Goal: Transaction & Acquisition: Purchase product/service

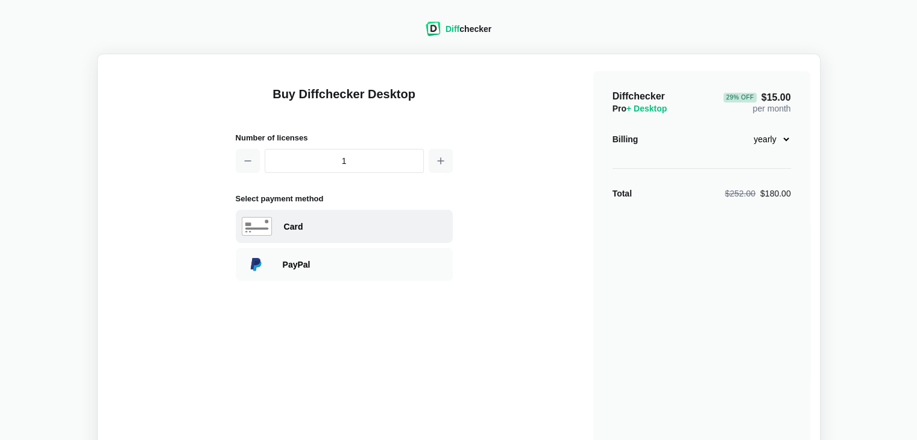
click at [331, 223] on div "Card" at bounding box center [365, 227] width 163 height 12
select select "[GEOGRAPHIC_DATA]"
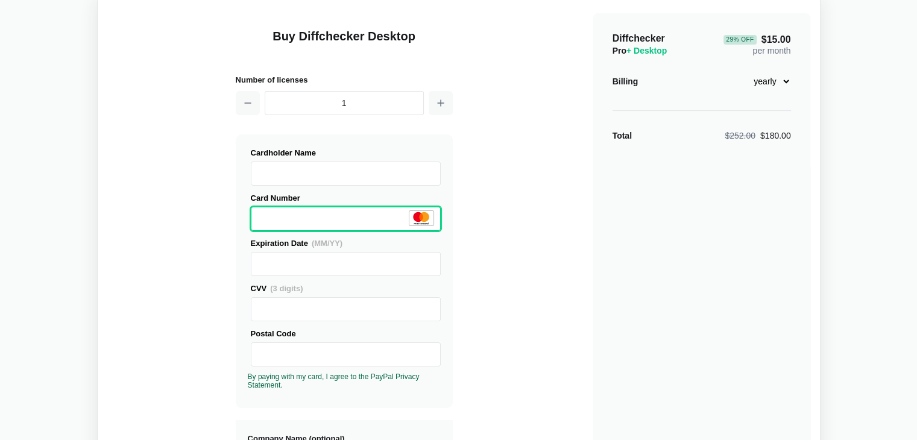
scroll to position [96, 0]
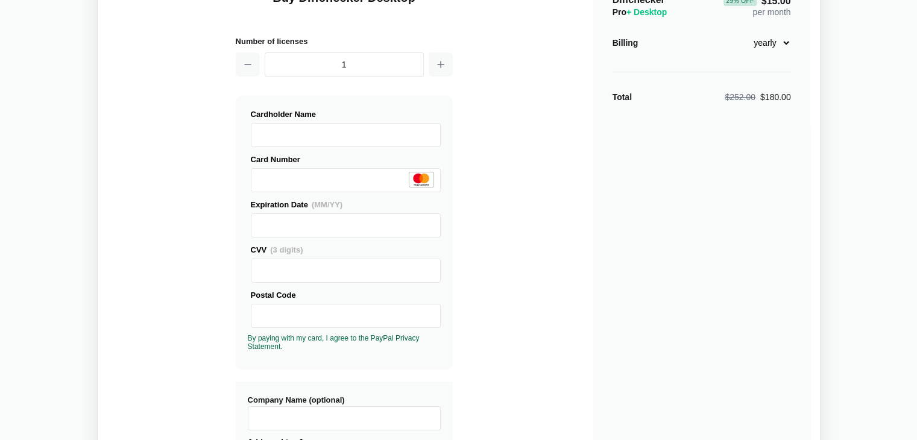
click at [558, 277] on div "Buy Diffchecker Desktop Number of licenses 1 Visa MasterCard Union Pay American…" at bounding box center [458, 363] width 703 height 792
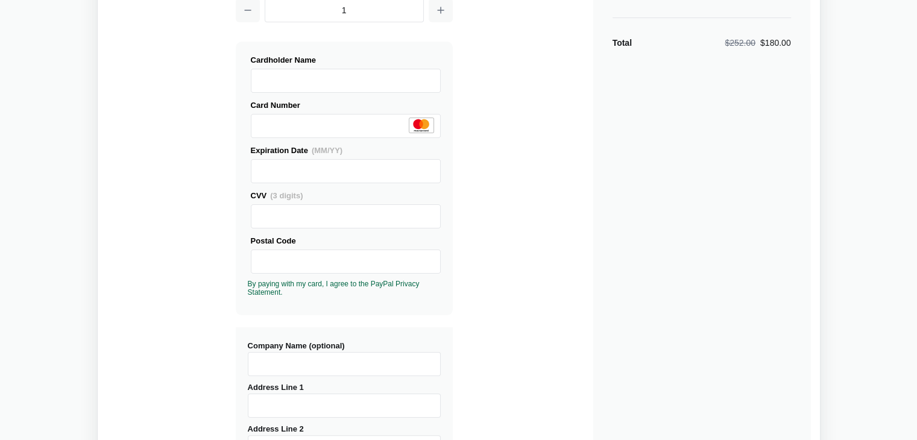
scroll to position [157, 0]
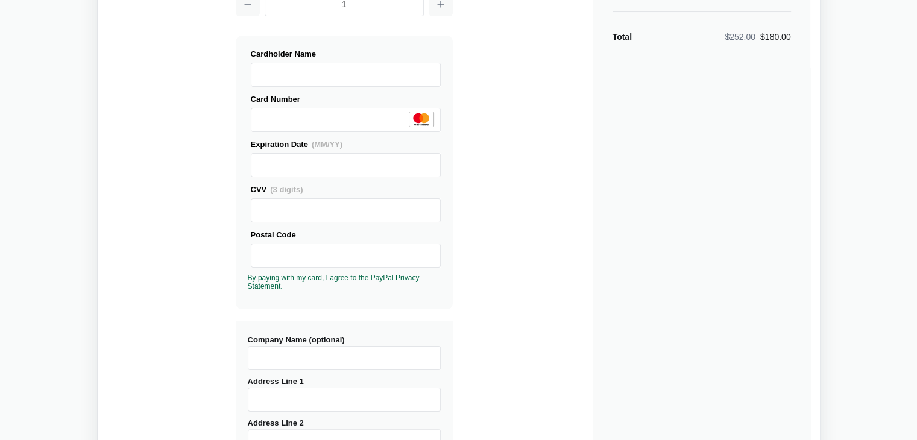
click at [321, 242] on label "Postal Code" at bounding box center [346, 248] width 190 height 39
click at [481, 286] on div "Buy Diffchecker Desktop Number of licenses 1 Visa MasterCard Union Pay American…" at bounding box center [458, 303] width 703 height 792
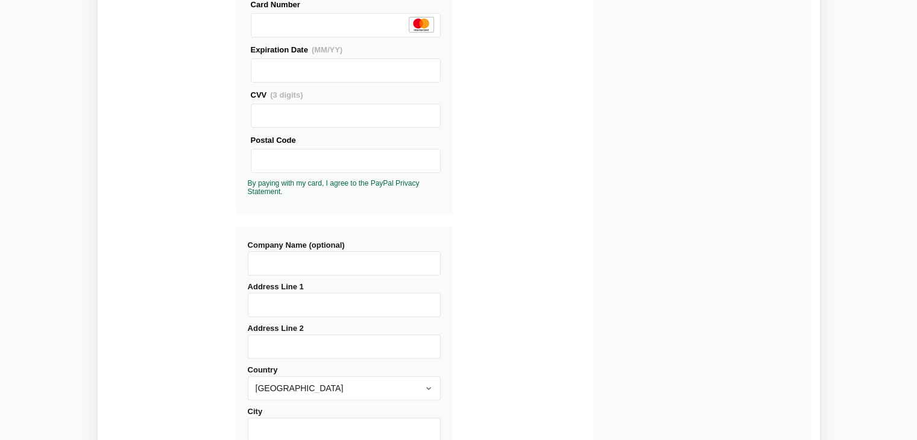
scroll to position [253, 0]
click at [334, 256] on input "Company Name (optional)" at bounding box center [344, 262] width 193 height 24
type input "Addinol Lube Oil"
type input "Lao tee 1"
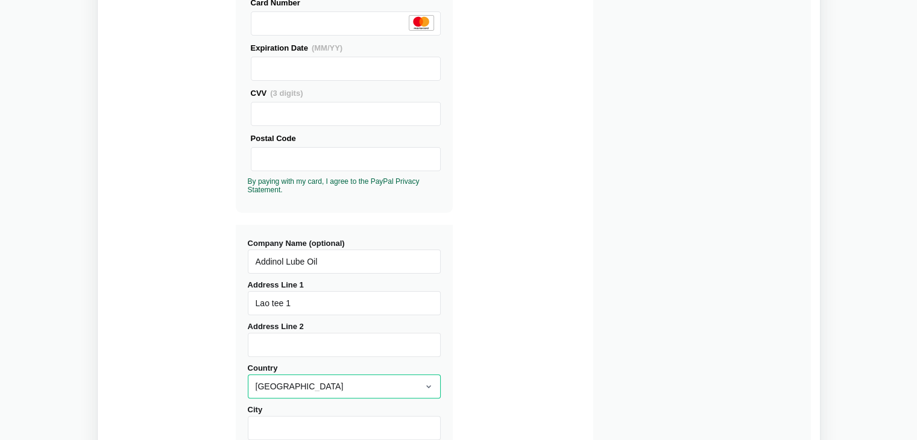
select select "[GEOGRAPHIC_DATA]"
type input "Tõrvandi"
type input "61715"
type input "Tartumaa"
click at [550, 264] on div "Buy Diffchecker Desktop Number of licenses 1 Visa MasterCard Union Pay American…" at bounding box center [458, 207] width 703 height 792
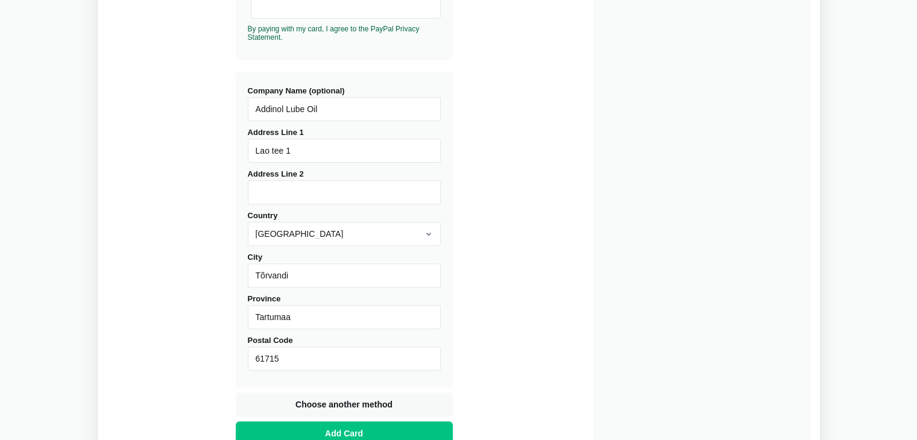
scroll to position [433, 0]
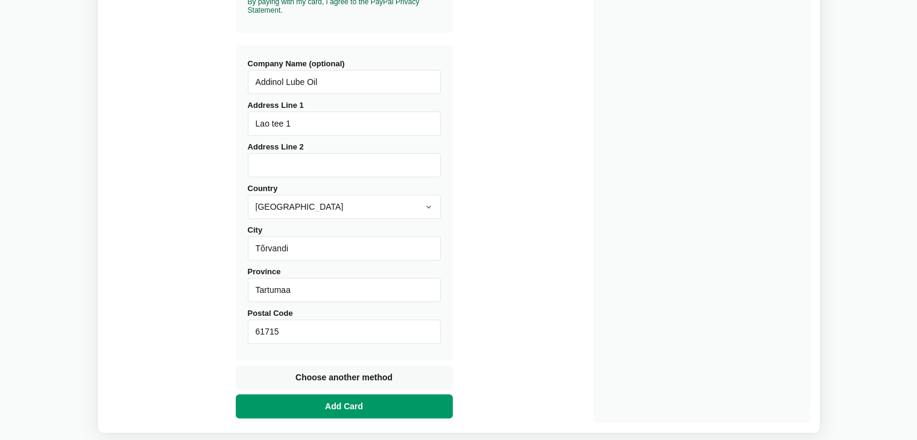
click at [400, 402] on button "Add Card" at bounding box center [344, 406] width 217 height 24
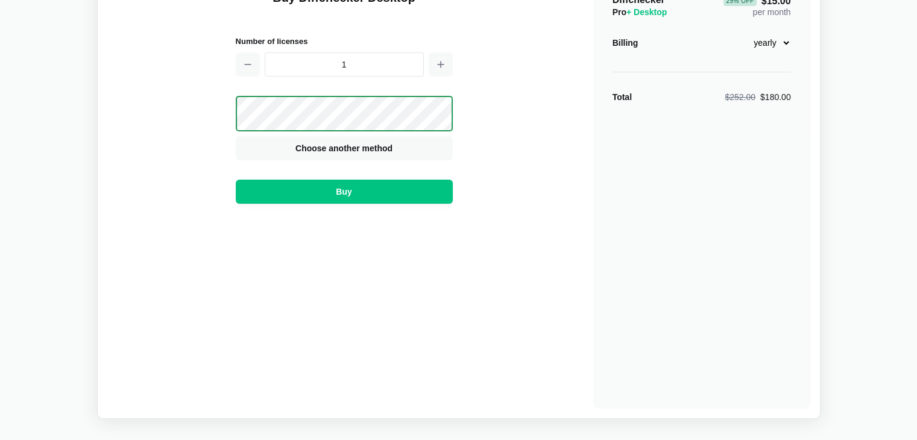
scroll to position [96, 0]
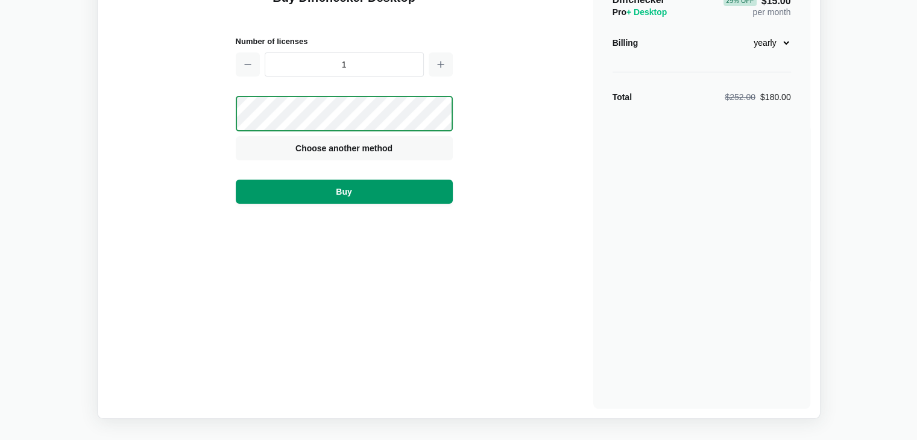
click at [349, 190] on span "Buy" at bounding box center [344, 192] width 21 height 12
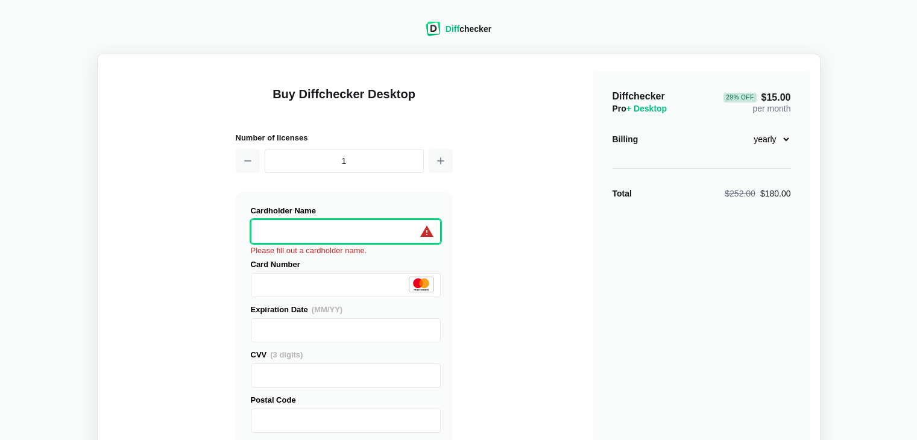
select select "[GEOGRAPHIC_DATA]"
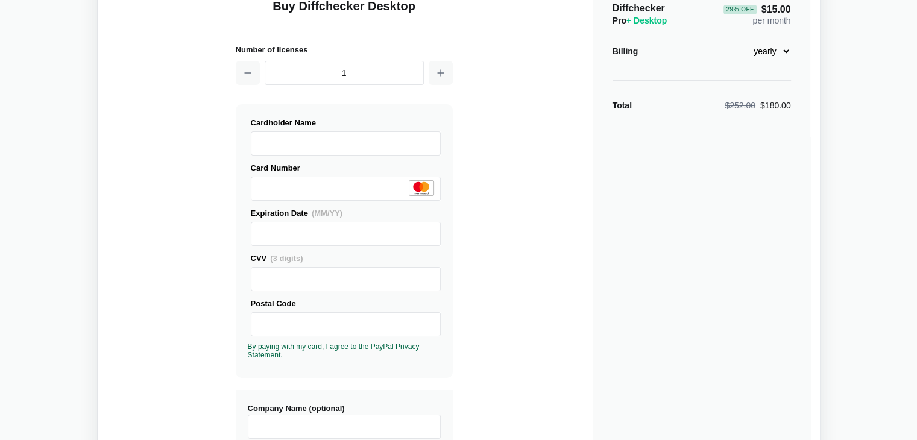
click at [504, 255] on div "Buy Diffchecker Desktop Number of licenses 1 Visa MasterCard Union Pay American…" at bounding box center [458, 372] width 703 height 792
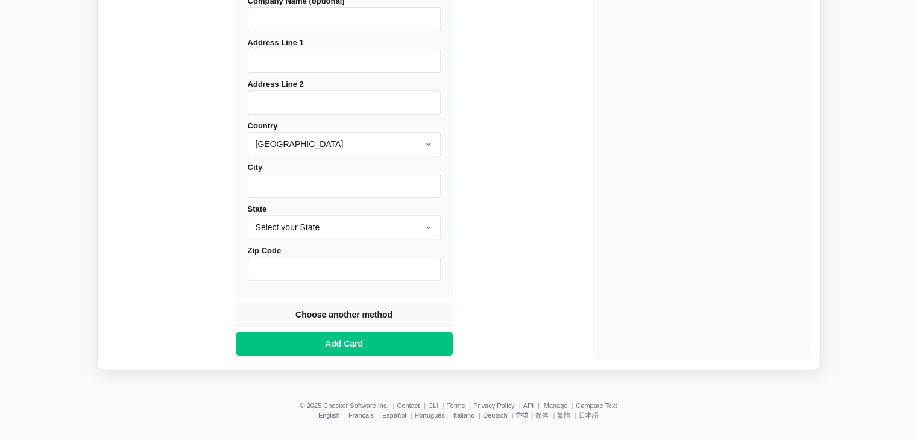
scroll to position [500, 0]
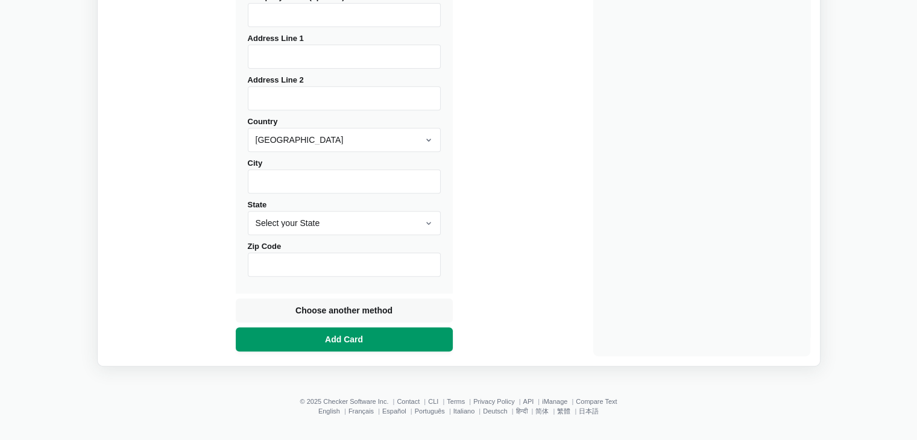
click at [386, 333] on button "Add Card" at bounding box center [344, 339] width 217 height 24
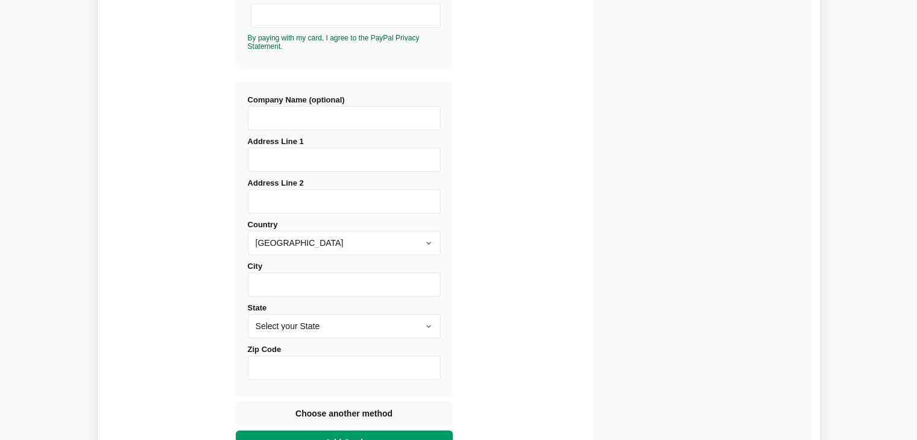
scroll to position [396, 0]
click at [478, 275] on div "Buy Diffchecker Desktop Number of licenses 1 Visa MasterCard Union Pay American…" at bounding box center [458, 64] width 703 height 792
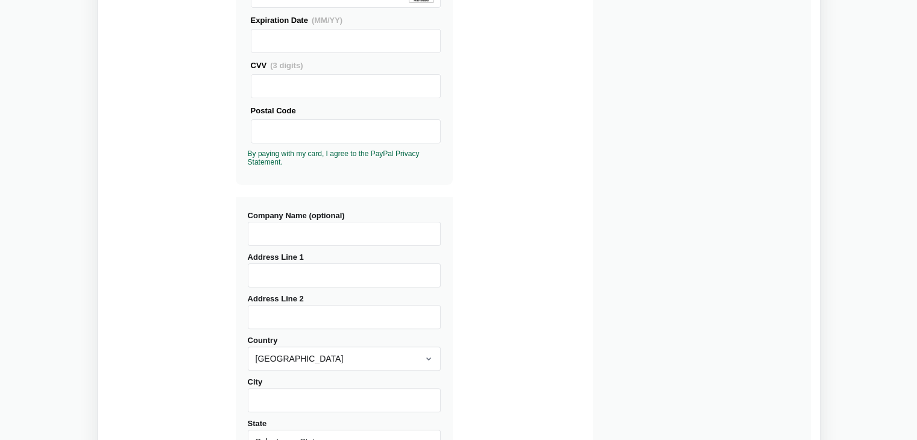
scroll to position [294, 0]
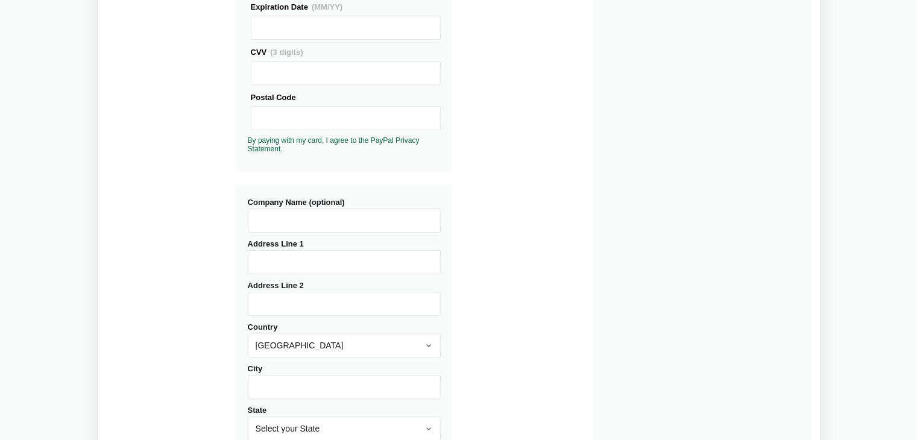
click at [329, 259] on input "Address Line 1" at bounding box center [344, 262] width 193 height 24
type input "M"
click at [297, 221] on input "Company Name (optional)" at bounding box center [344, 221] width 193 height 24
type input "Addinol Lube Oil"
type input "Lao tee 1"
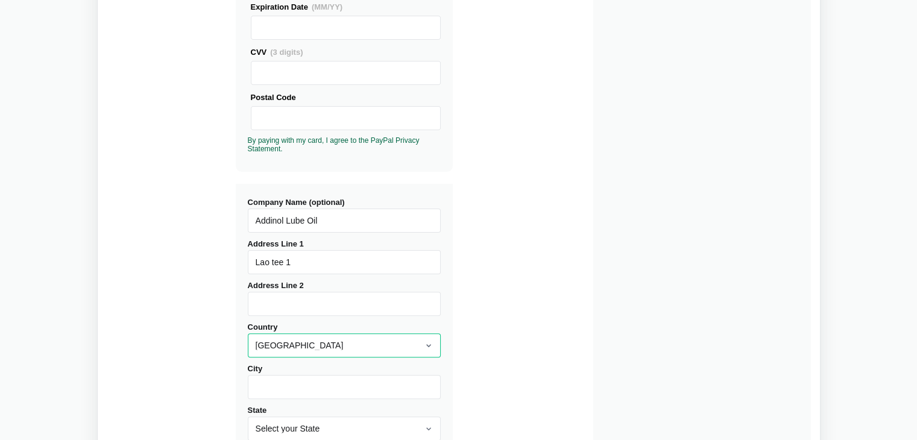
select select "[GEOGRAPHIC_DATA]"
type input "Tõrvandi"
type input "61715"
type input "Tartumaa"
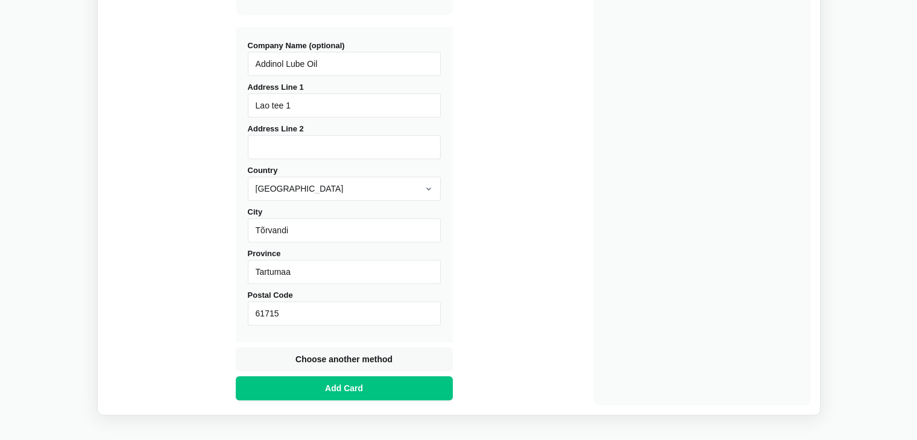
scroll to position [458, 0]
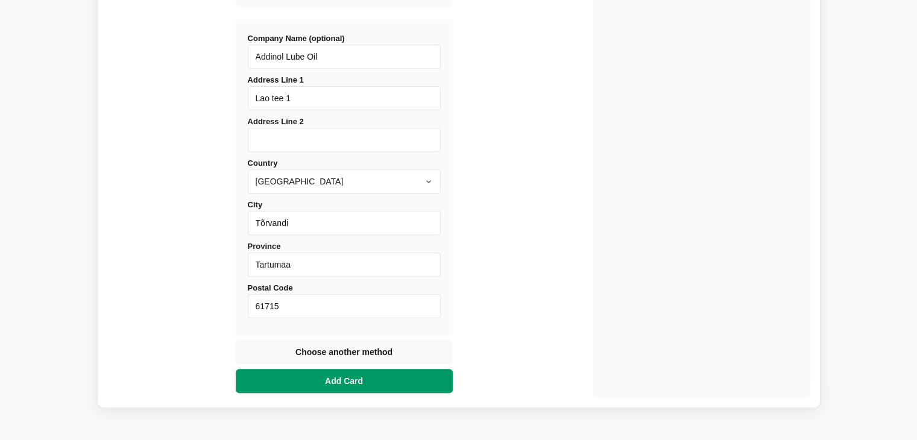
click at [390, 380] on button "Add Card" at bounding box center [344, 381] width 217 height 24
click at [379, 377] on button "Add Card" at bounding box center [344, 381] width 217 height 24
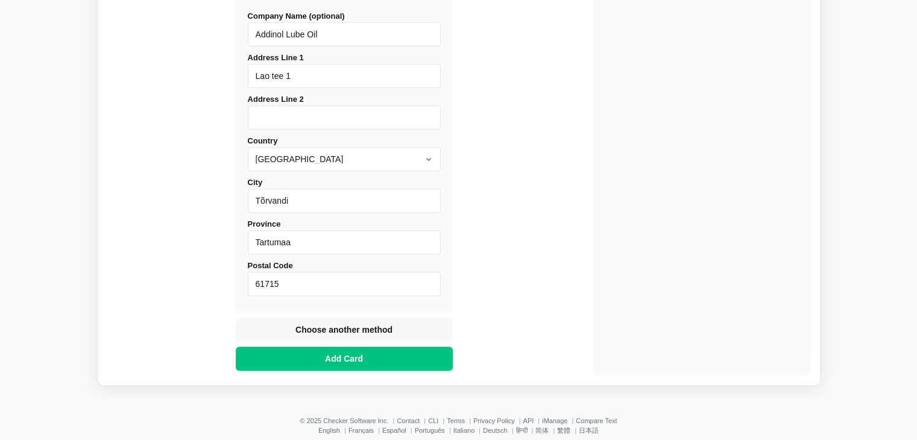
scroll to position [489, 0]
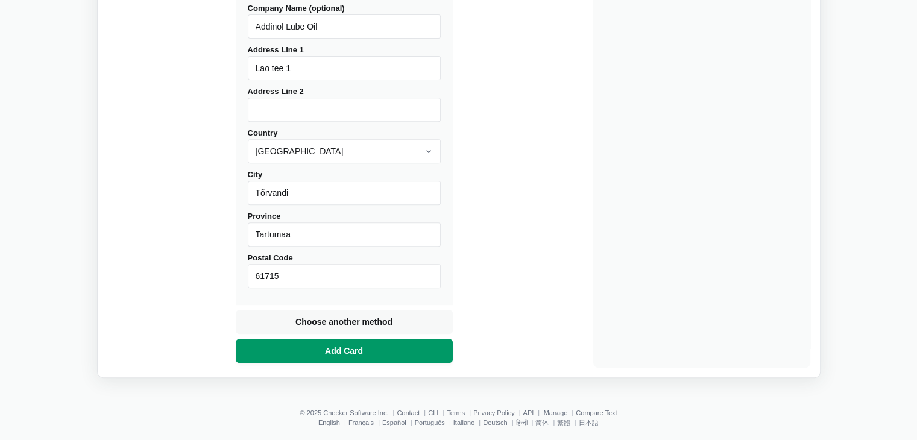
click at [377, 344] on button "Add Card" at bounding box center [344, 351] width 217 height 24
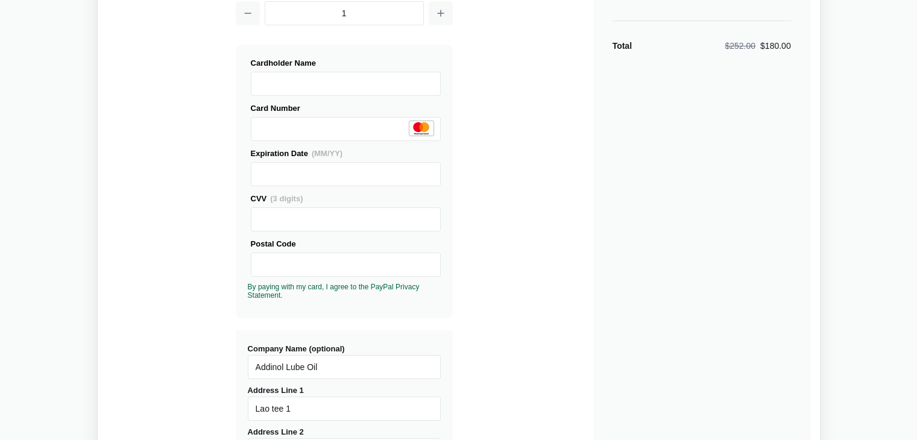
scroll to position [171, 0]
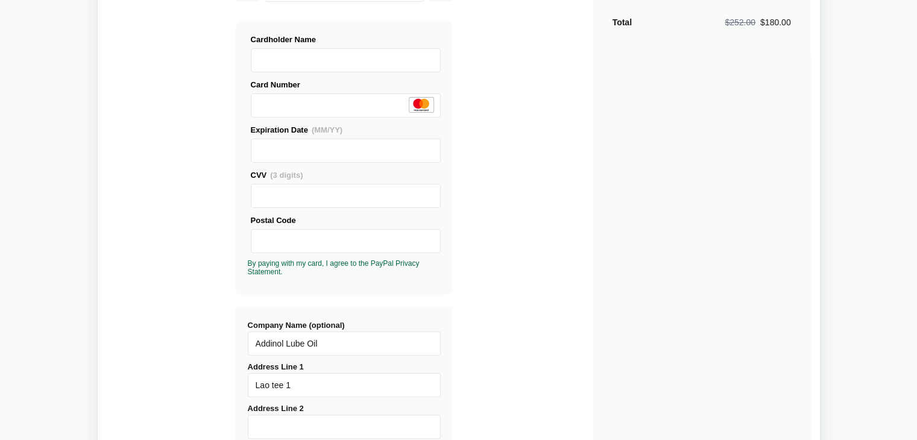
click at [516, 212] on div "Buy Diffchecker Desktop Number of licenses 1 Visa MasterCard Union Pay American…" at bounding box center [458, 289] width 703 height 792
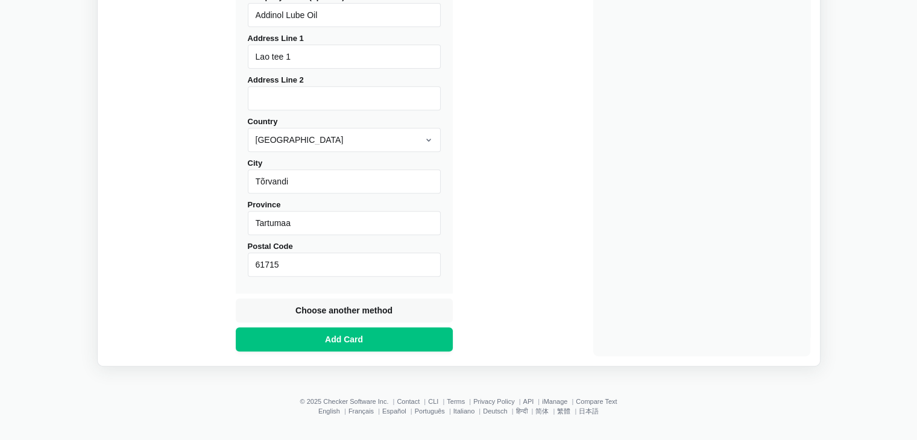
scroll to position [499, 0]
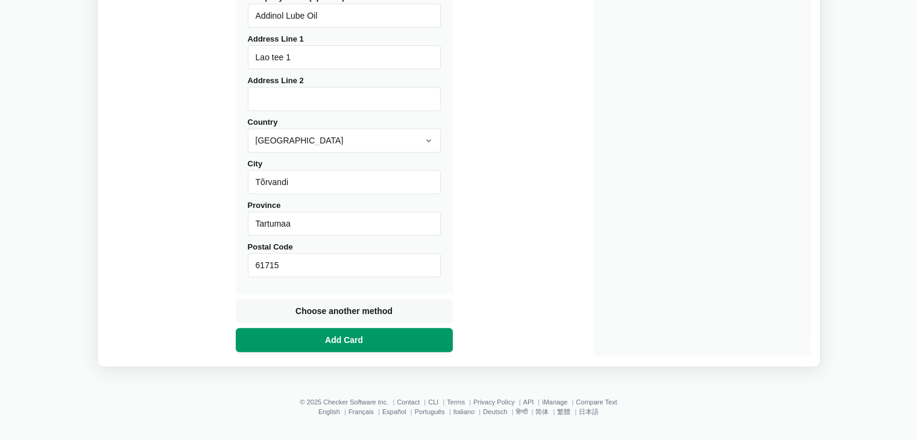
click at [405, 341] on button "Add Card" at bounding box center [344, 340] width 217 height 24
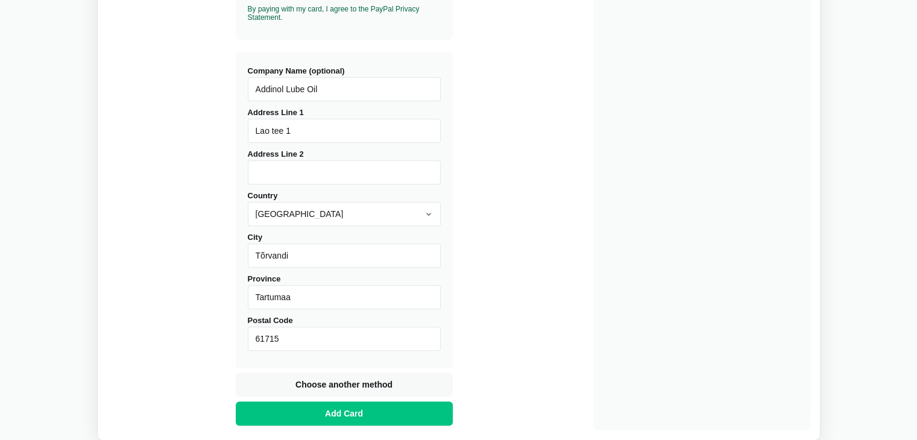
scroll to position [427, 0]
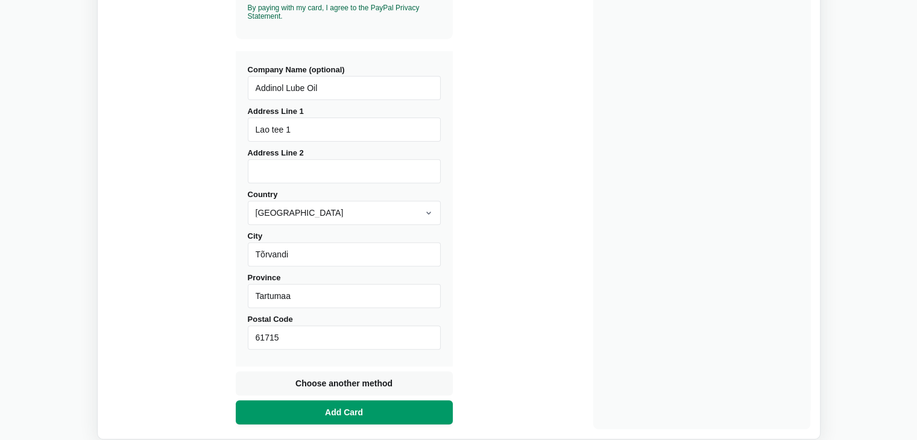
click at [394, 412] on button "Add Card" at bounding box center [344, 412] width 217 height 24
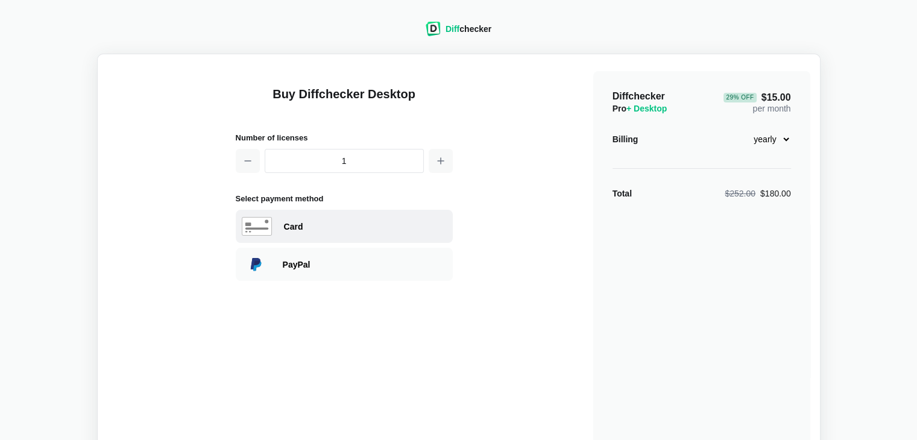
click at [292, 228] on div "Card" at bounding box center [365, 227] width 163 height 12
select select "[GEOGRAPHIC_DATA]"
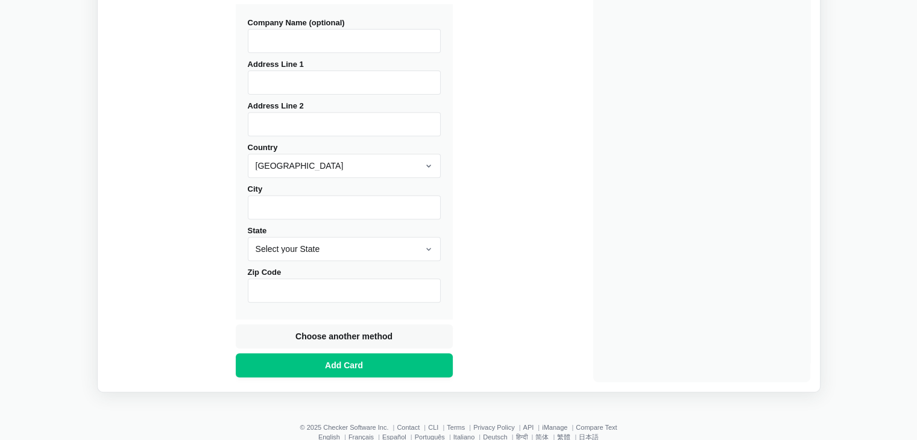
scroll to position [475, 0]
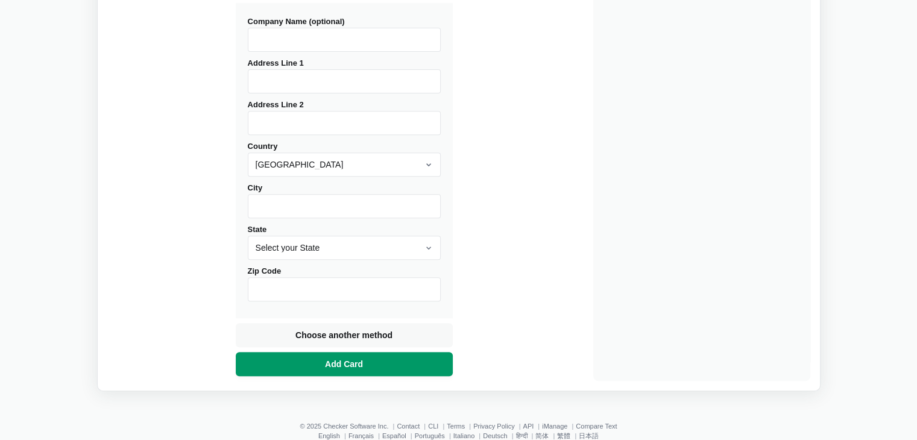
click at [406, 372] on button "Add Card" at bounding box center [344, 364] width 217 height 24
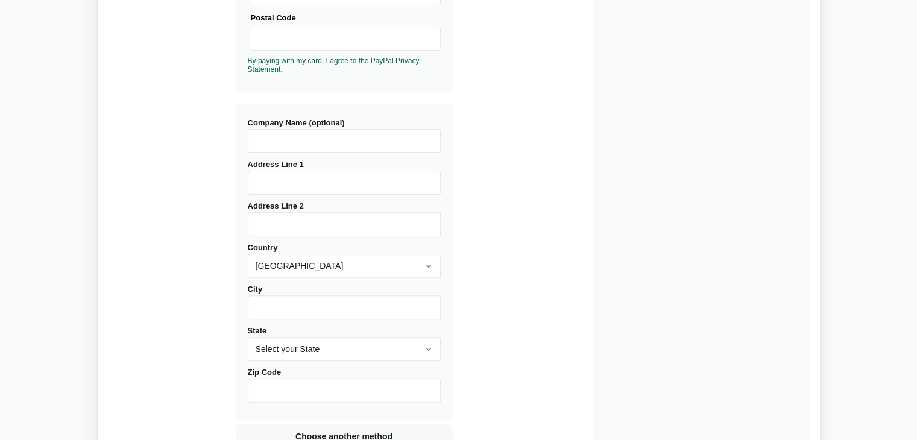
scroll to position [316, 0]
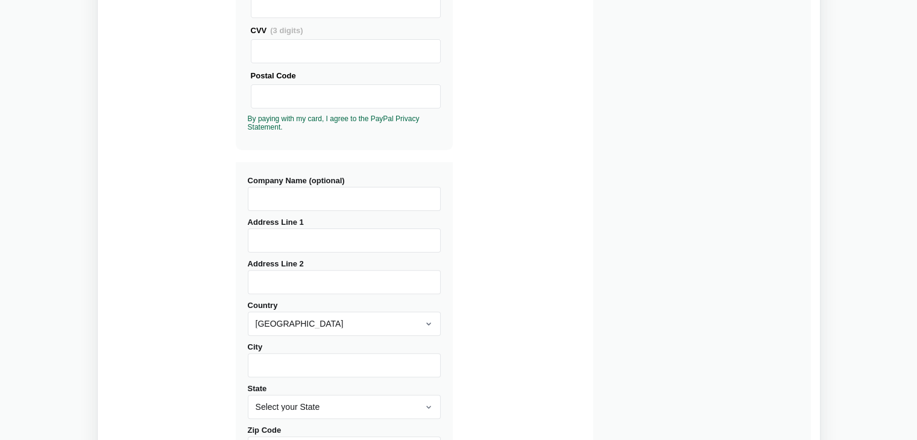
click at [354, 201] on input "Company Name (optional)" at bounding box center [344, 199] width 193 height 24
type input "Addinol Lube Oil"
type input "Lao tee 1"
select select "[GEOGRAPHIC_DATA]"
type input "Tõrvandi"
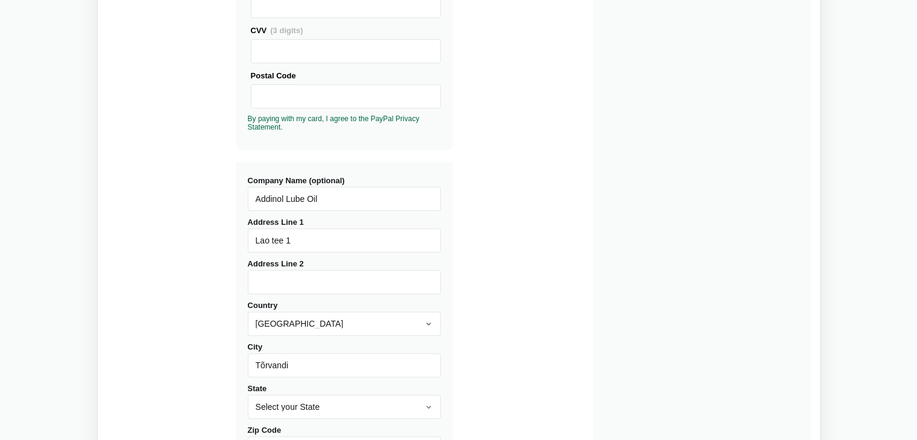
type input "61715"
type input "Tartumaa"
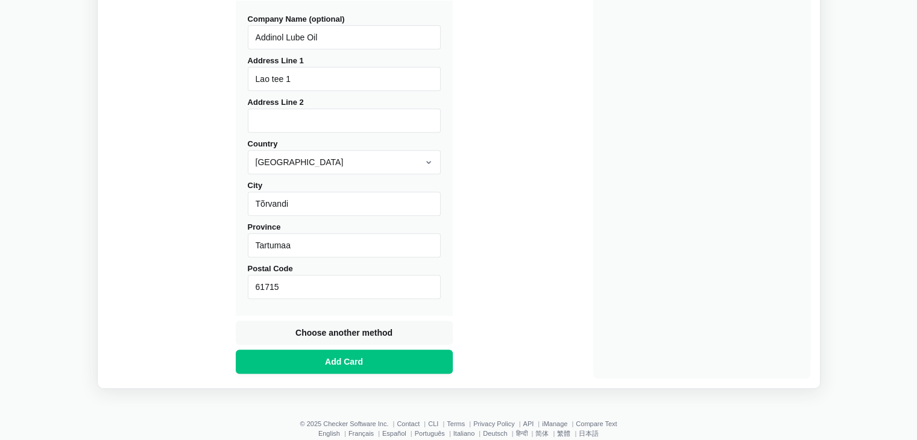
scroll to position [480, 0]
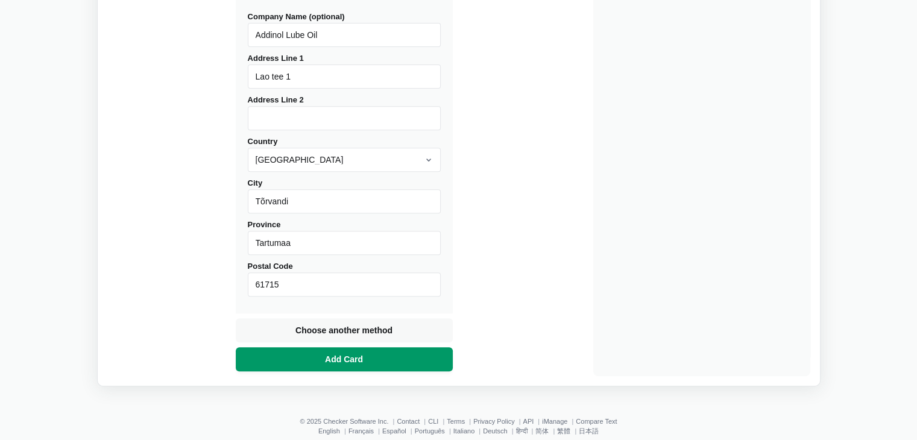
click at [335, 353] on span "Add Card" at bounding box center [344, 359] width 43 height 12
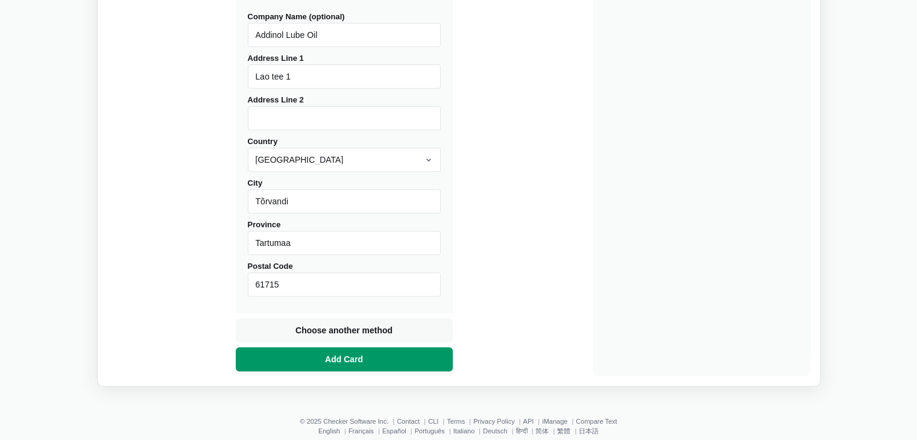
click at [335, 353] on span "Add Card" at bounding box center [344, 359] width 43 height 12
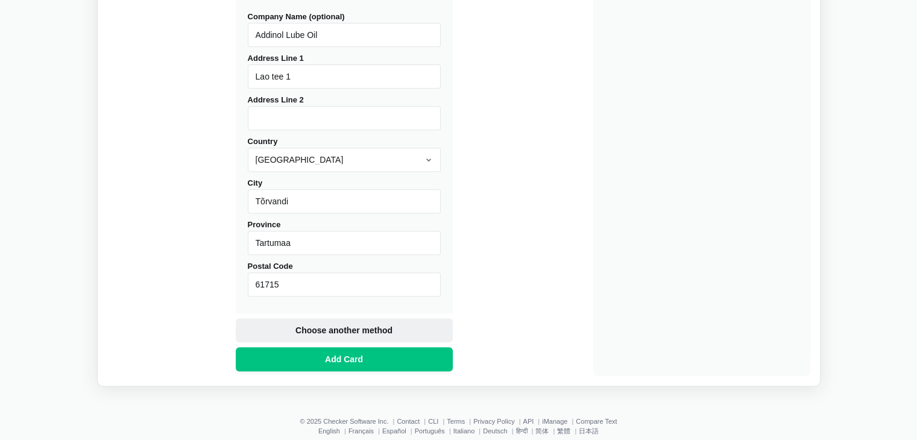
click at [333, 334] on span "Choose another method" at bounding box center [344, 330] width 102 height 12
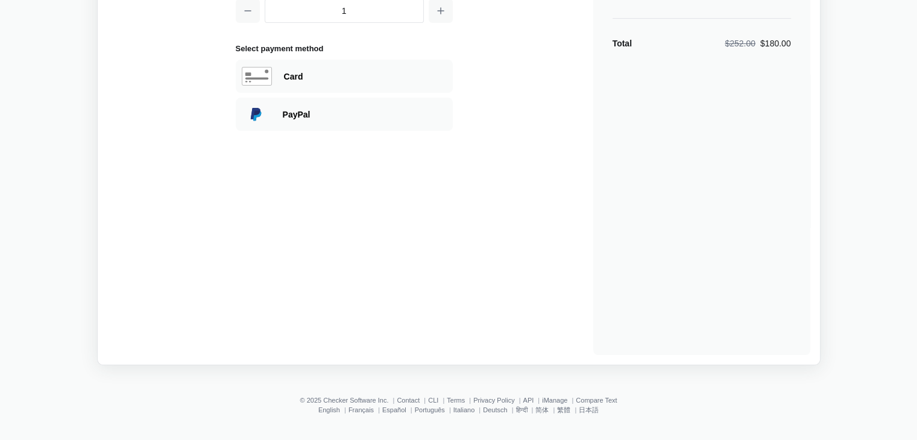
scroll to position [150, 0]
click at [294, 122] on div "PayPal" at bounding box center [344, 114] width 217 height 33
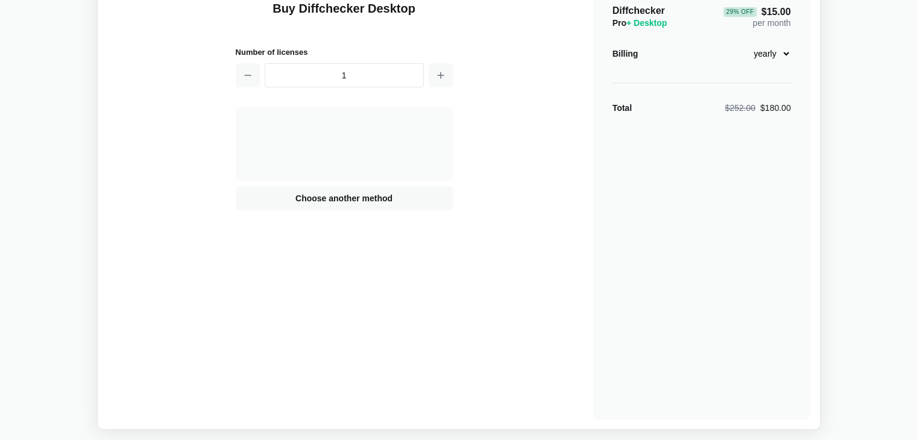
scroll to position [63, 0]
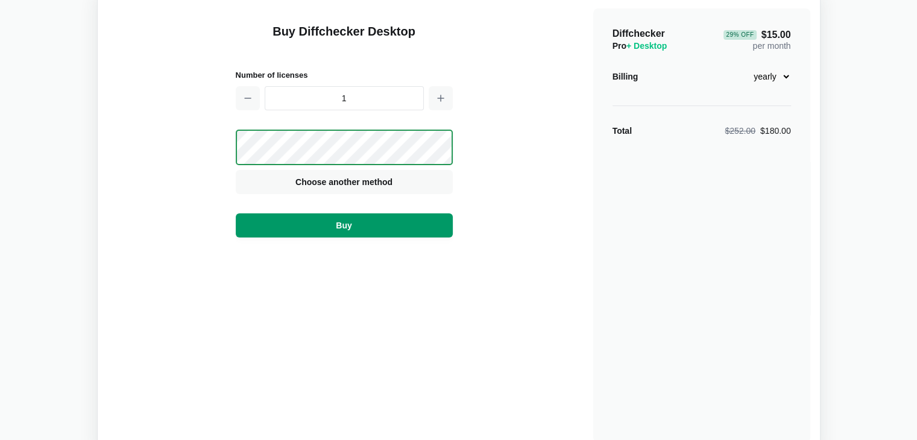
click at [356, 228] on button "Buy" at bounding box center [344, 226] width 217 height 24
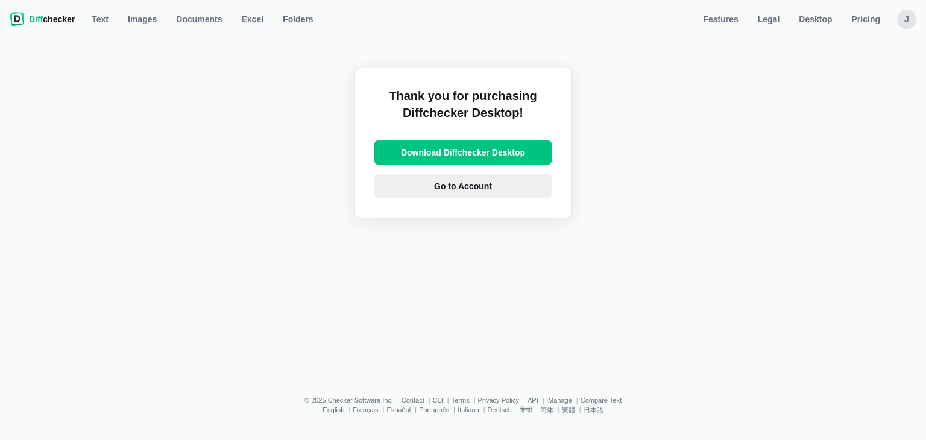
click at [492, 183] on span "Go to Account" at bounding box center [463, 186] width 63 height 12
